Goal: Task Accomplishment & Management: Manage account settings

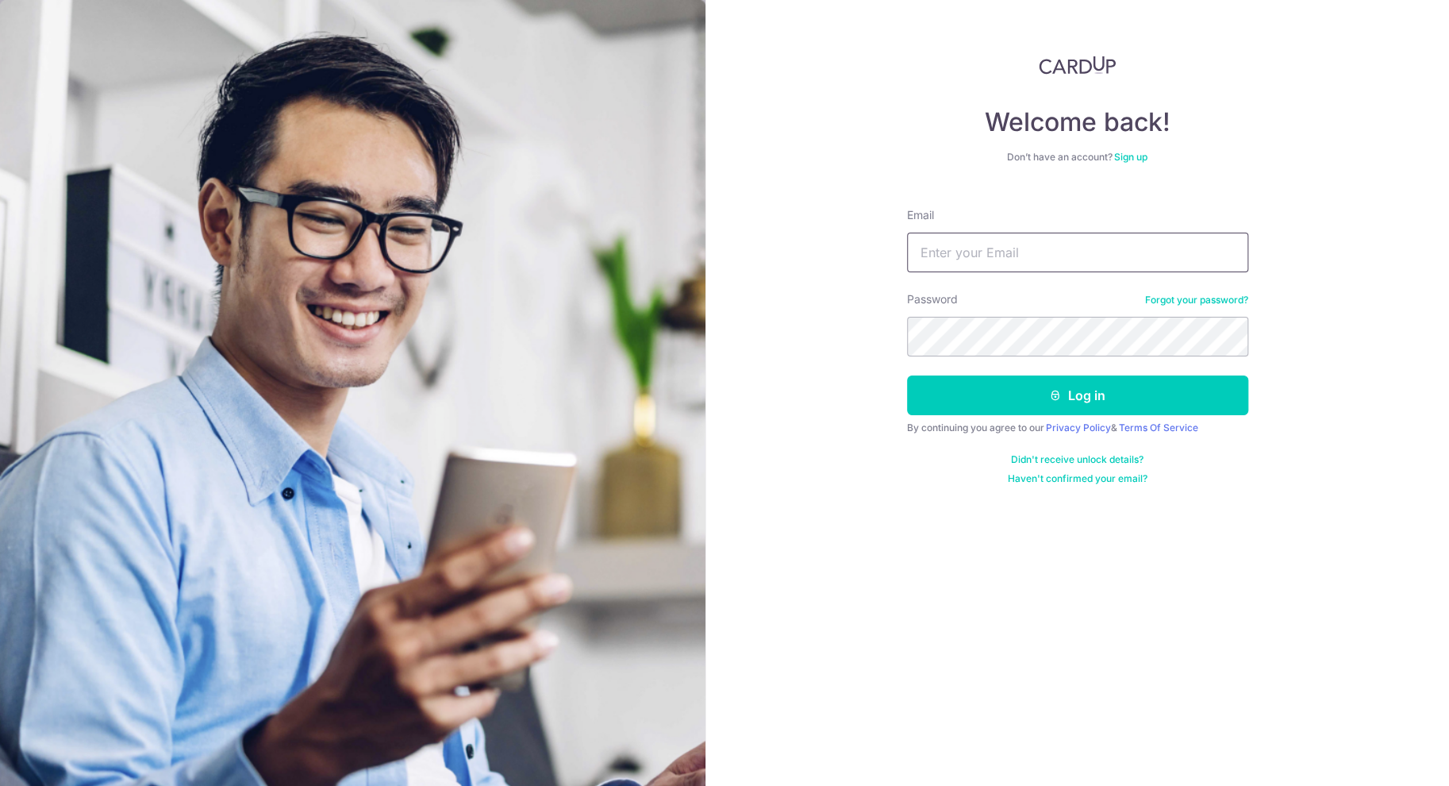
click at [952, 248] on input "Email" at bounding box center [1077, 253] width 341 height 40
type input "funghan.lim@techticks.com"
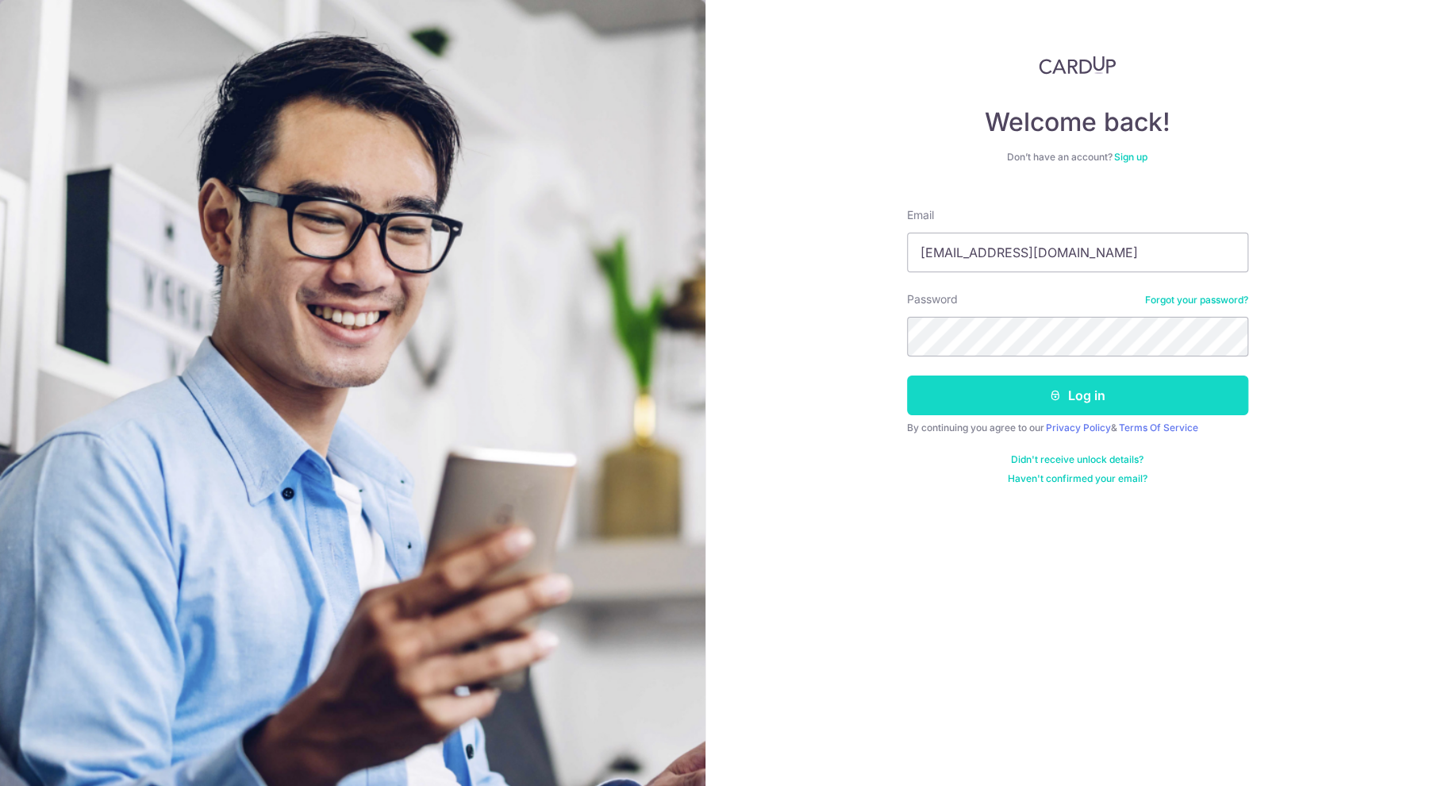
click at [1092, 402] on button "Log in" at bounding box center [1077, 395] width 341 height 40
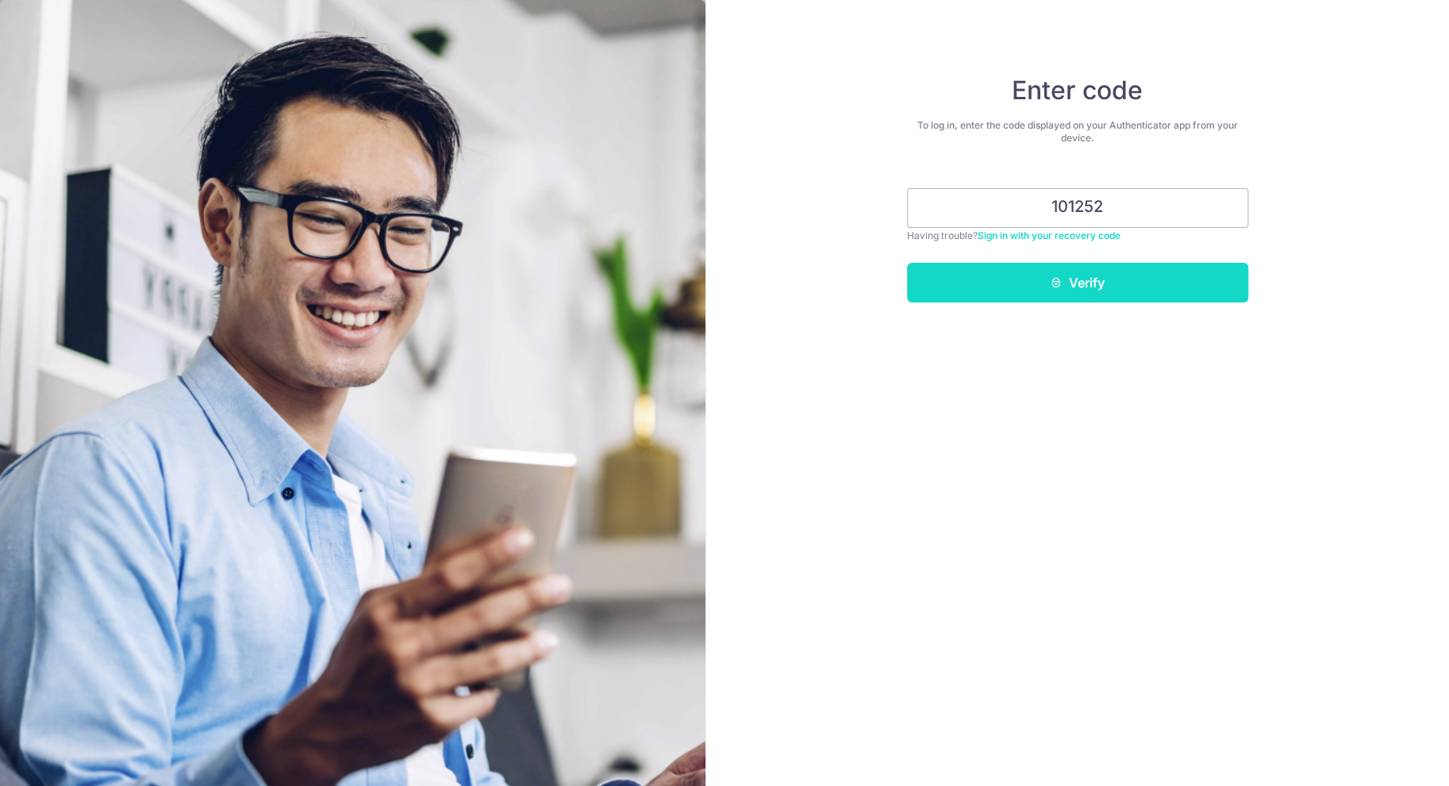
type input "101252"
click at [1140, 284] on button "Verify" at bounding box center [1077, 283] width 341 height 40
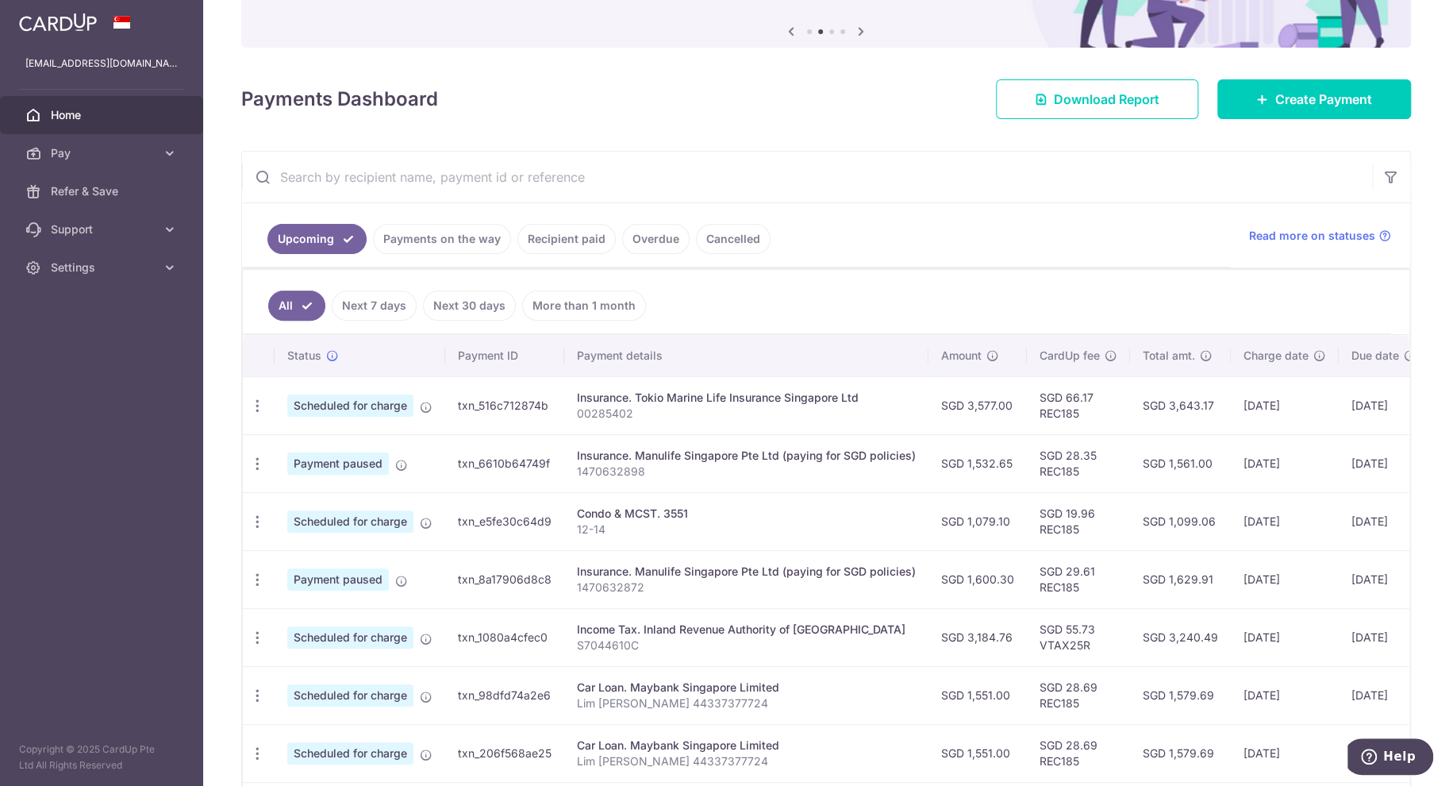
scroll to position [159, 0]
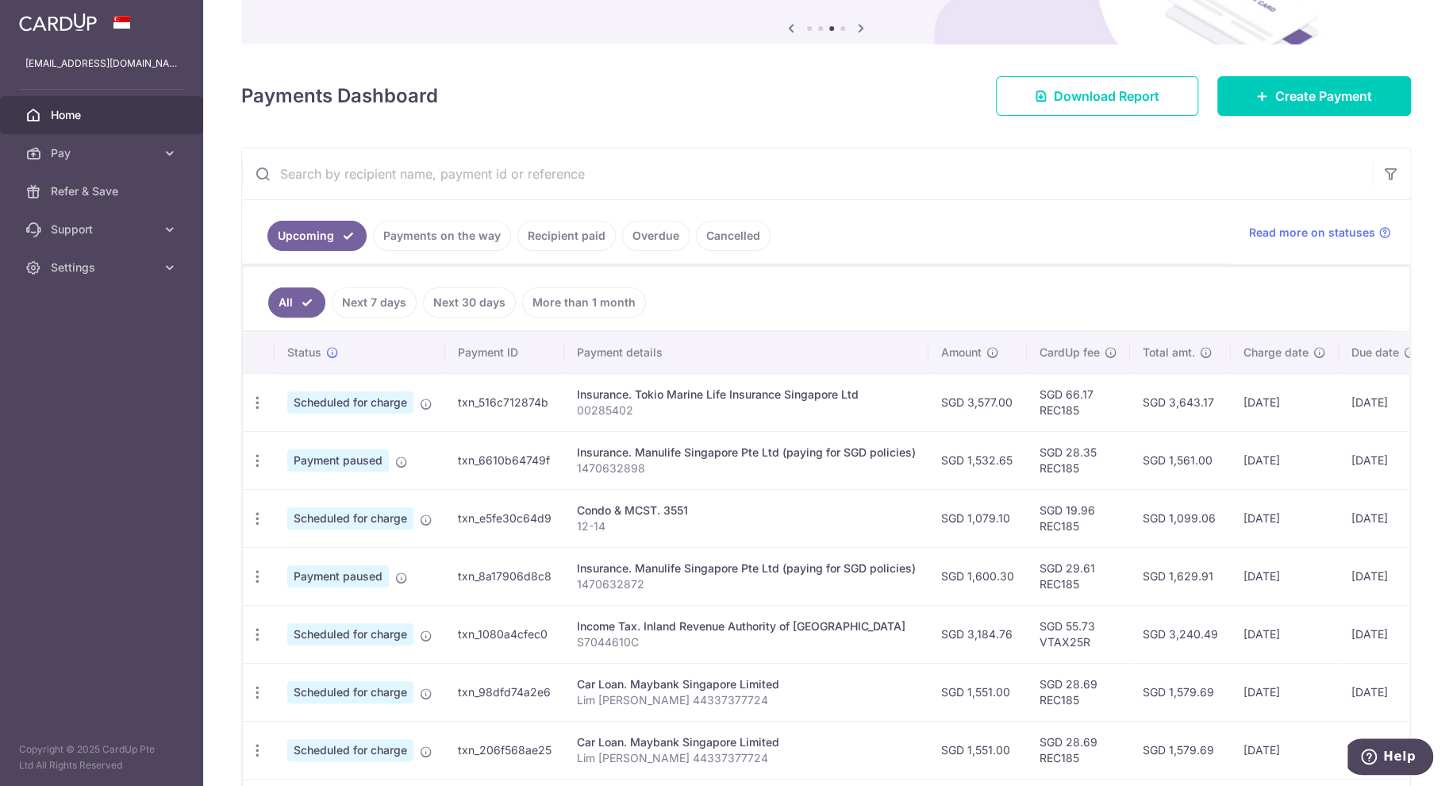
click at [86, 109] on span "Home" at bounding box center [103, 115] width 105 height 16
